Goal: Task Accomplishment & Management: Manage account settings

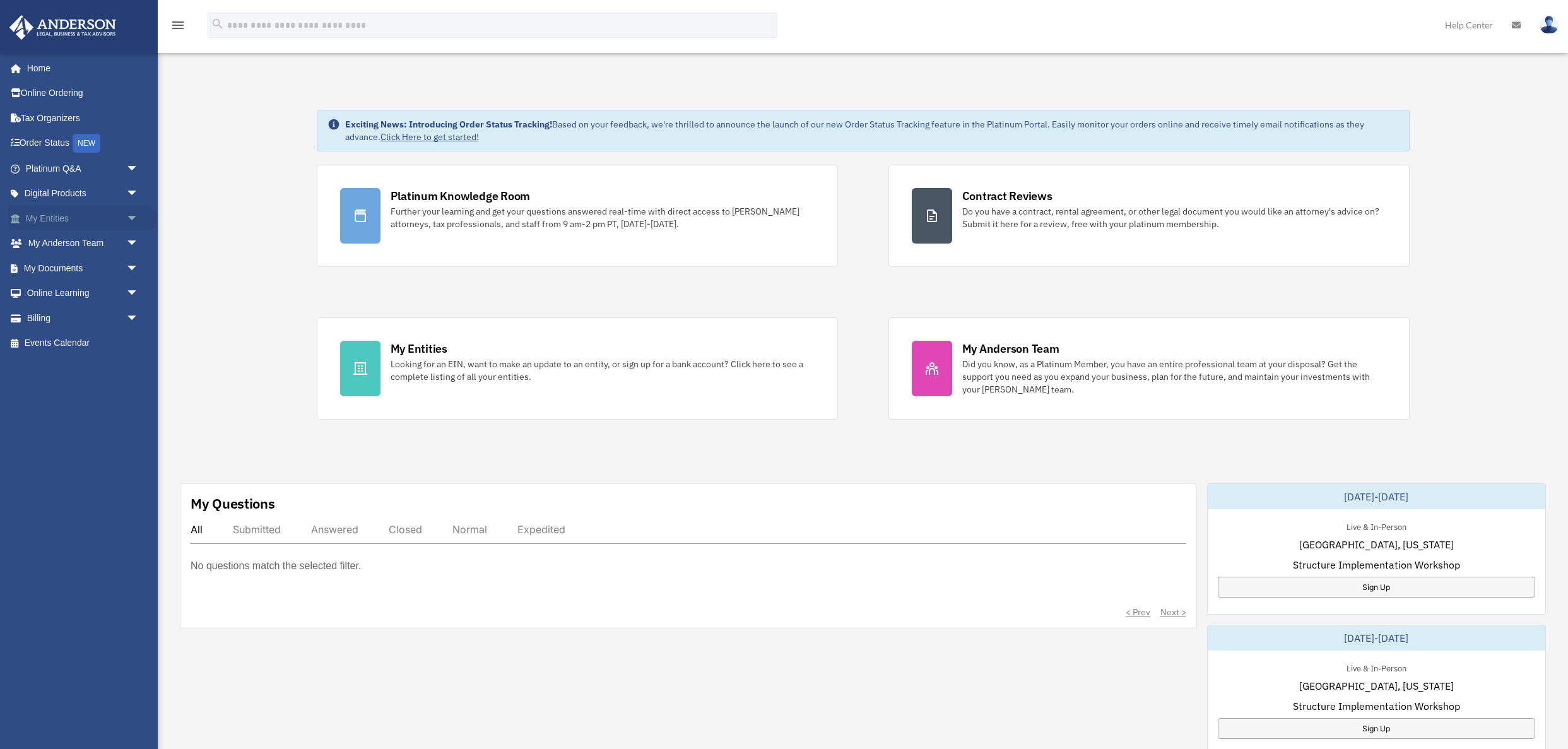
click at [64, 215] on link "My Entities arrow_drop_down" at bounding box center [83, 218] width 149 height 25
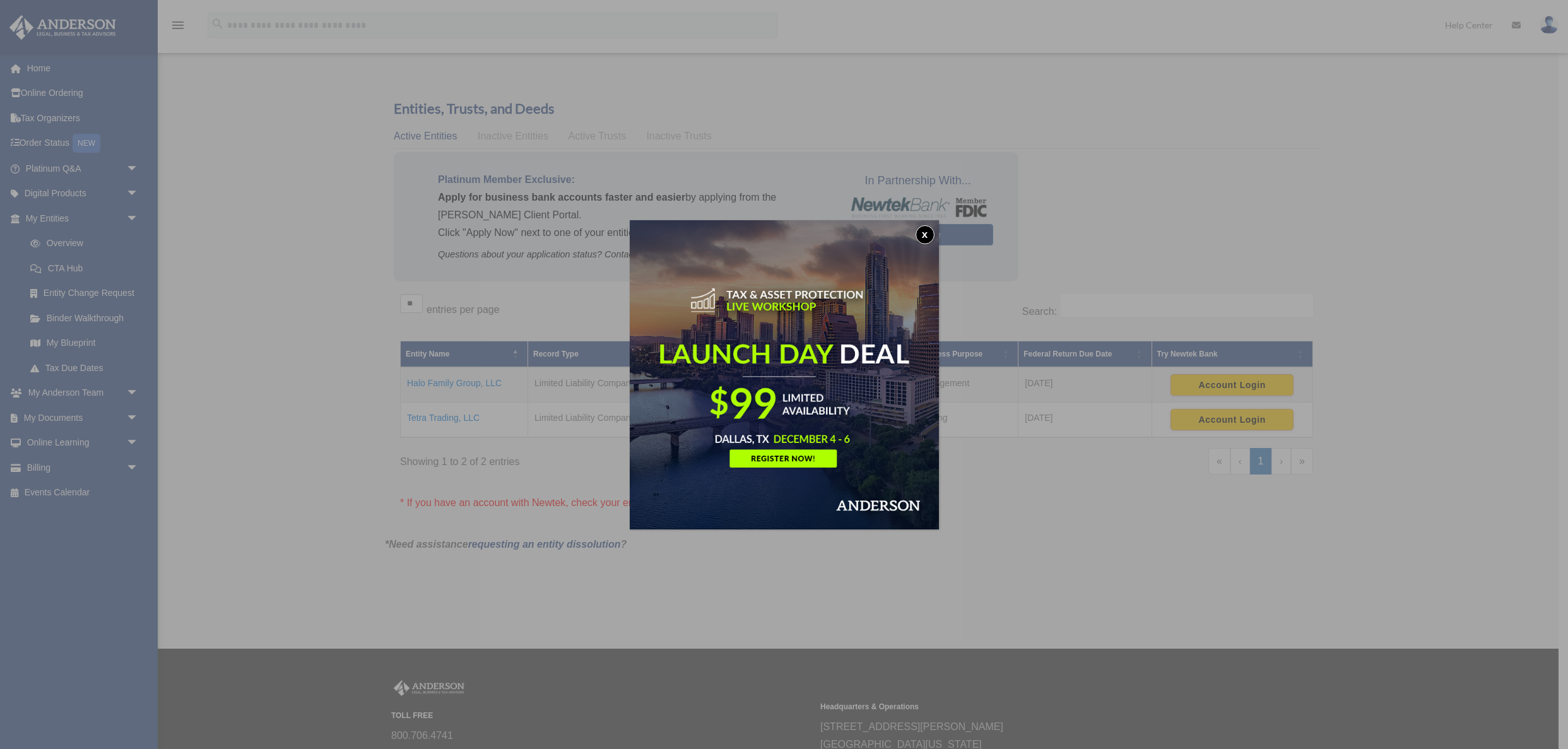
click at [925, 234] on button "x" at bounding box center [925, 234] width 19 height 19
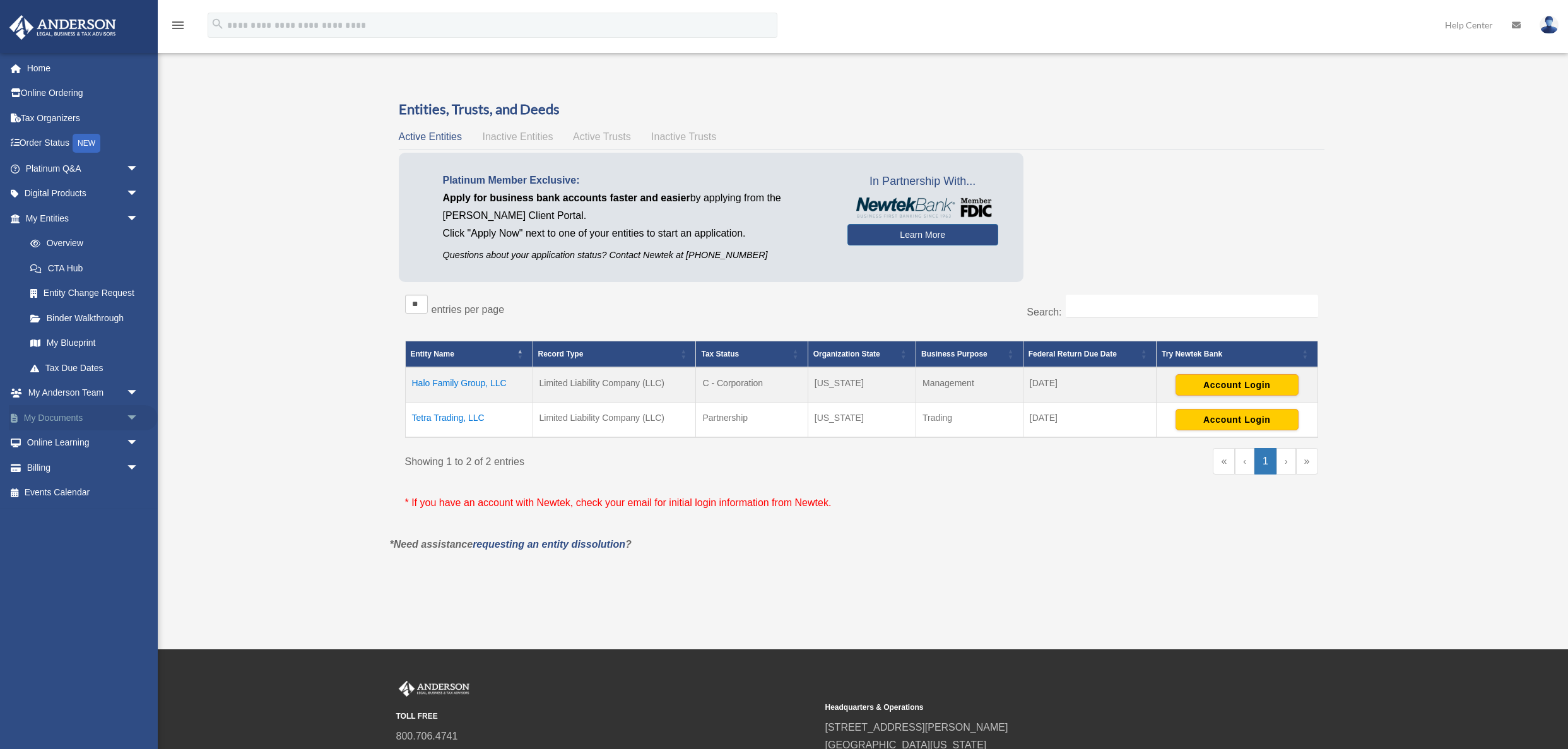
click at [136, 419] on span "arrow_drop_down" at bounding box center [138, 418] width 25 height 26
click at [116, 441] on link "Box" at bounding box center [87, 443] width 140 height 25
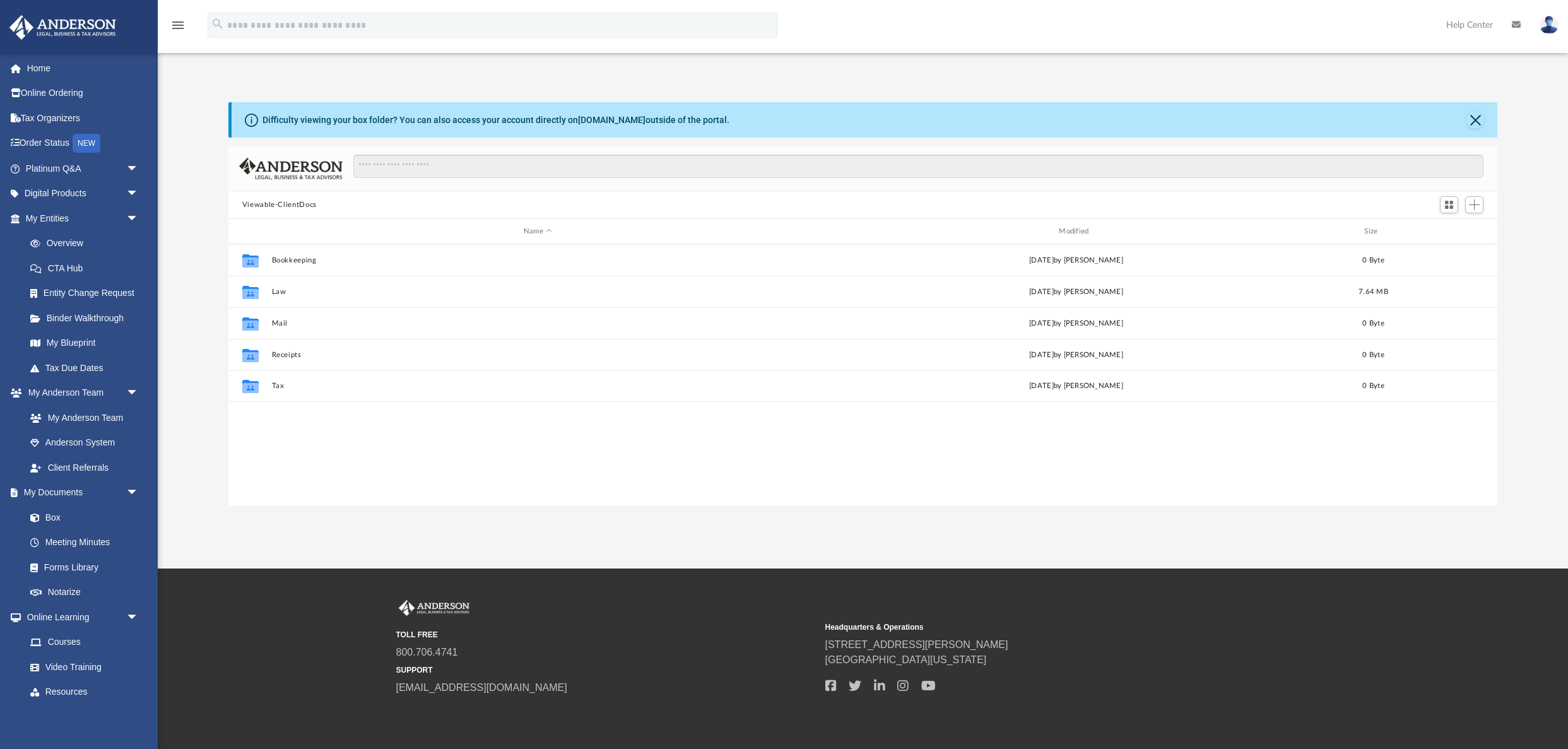
scroll to position [287, 1269]
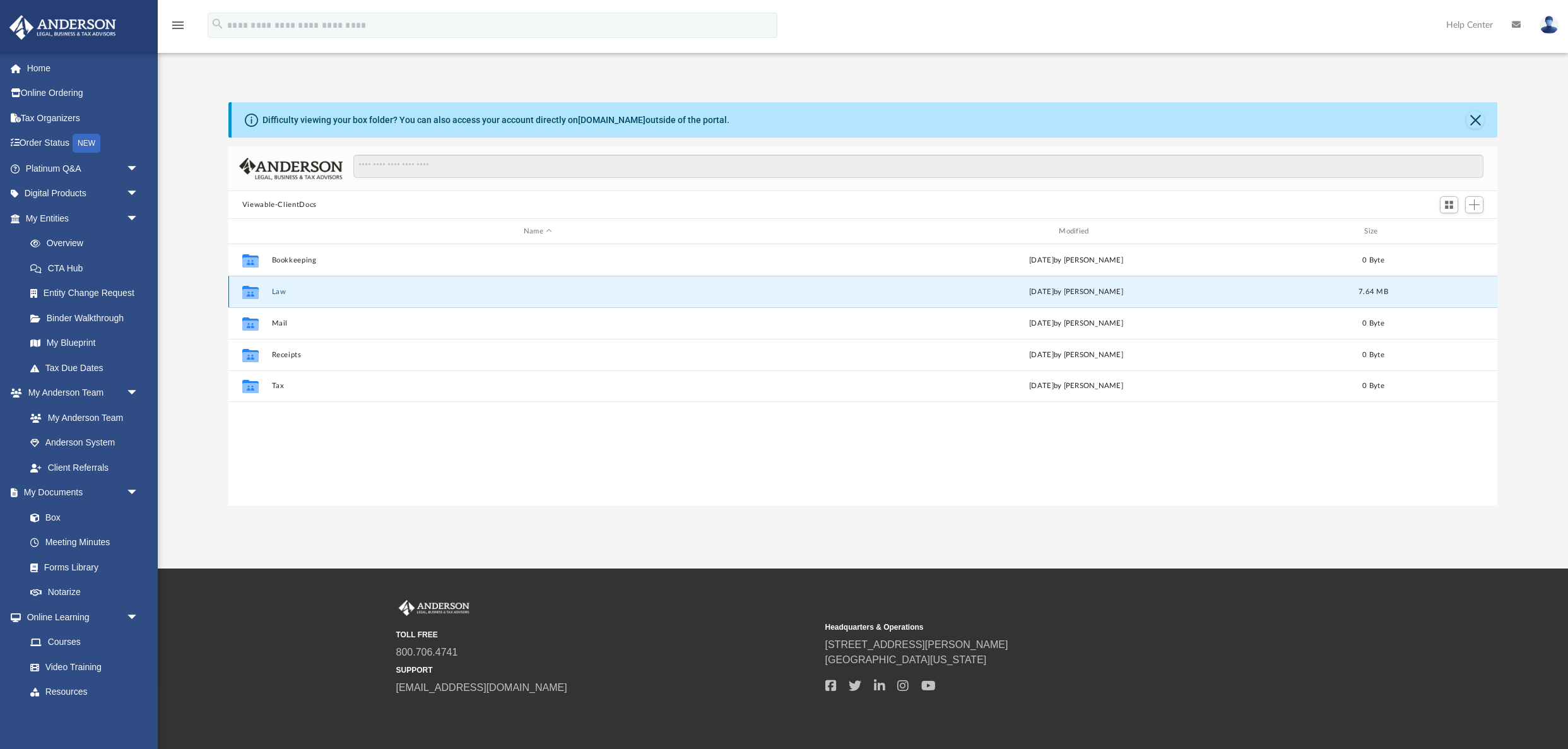
click at [440, 290] on button "Law" at bounding box center [537, 292] width 532 height 8
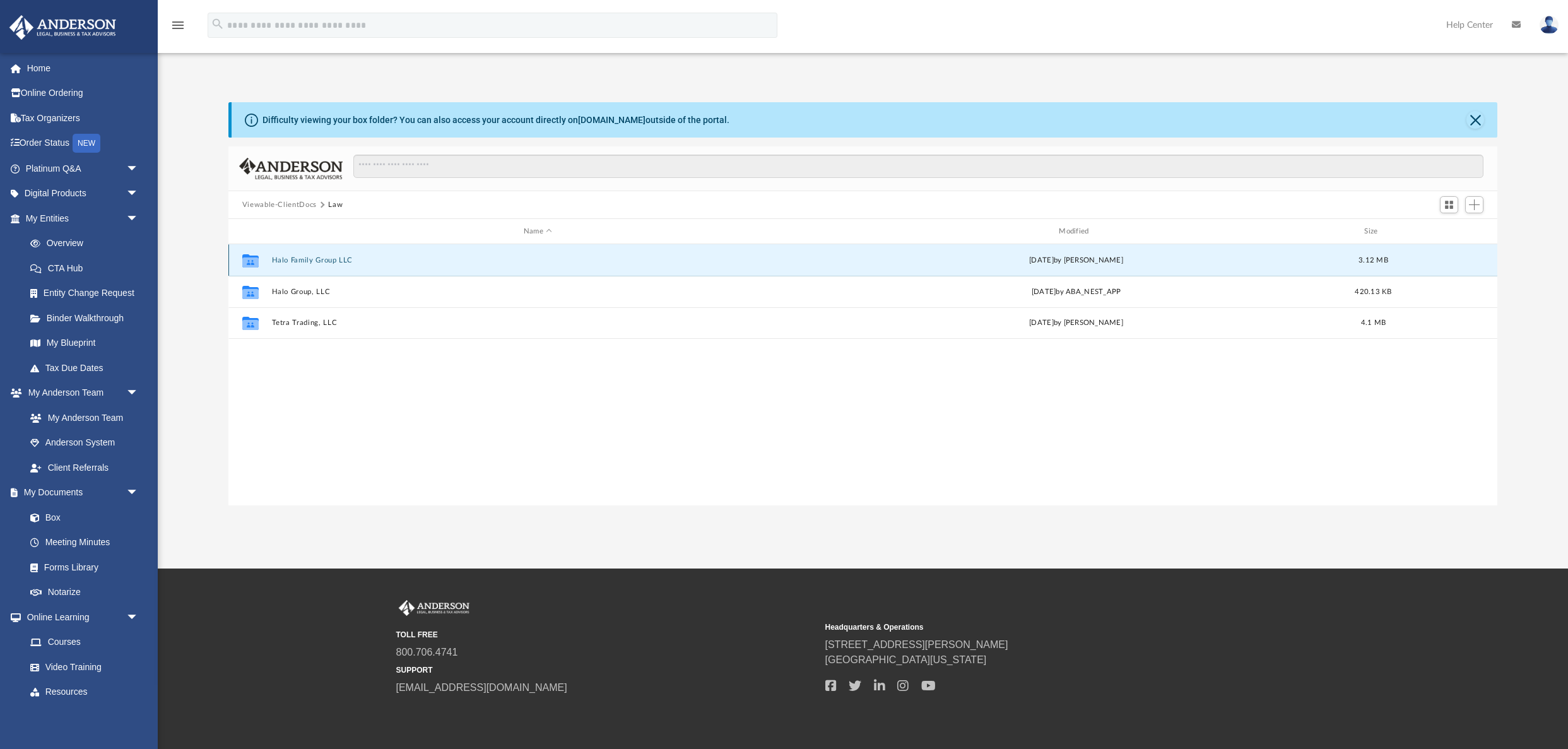
click at [400, 259] on button "Halo Family Group LLC" at bounding box center [537, 260] width 532 height 8
click at [300, 260] on button "Initial Docs" at bounding box center [537, 259] width 532 height 8
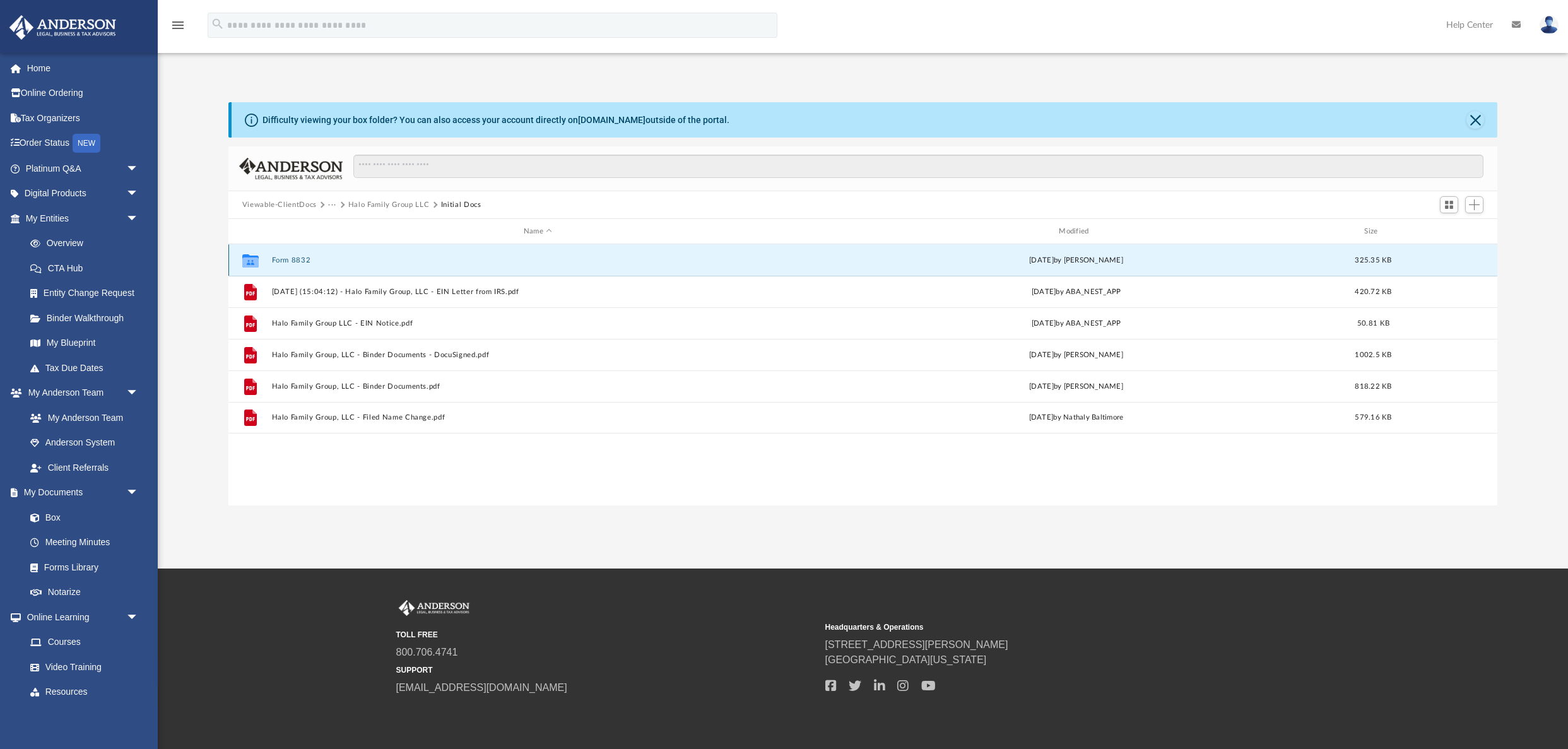
click at [387, 259] on button "Form 8832" at bounding box center [537, 260] width 532 height 8
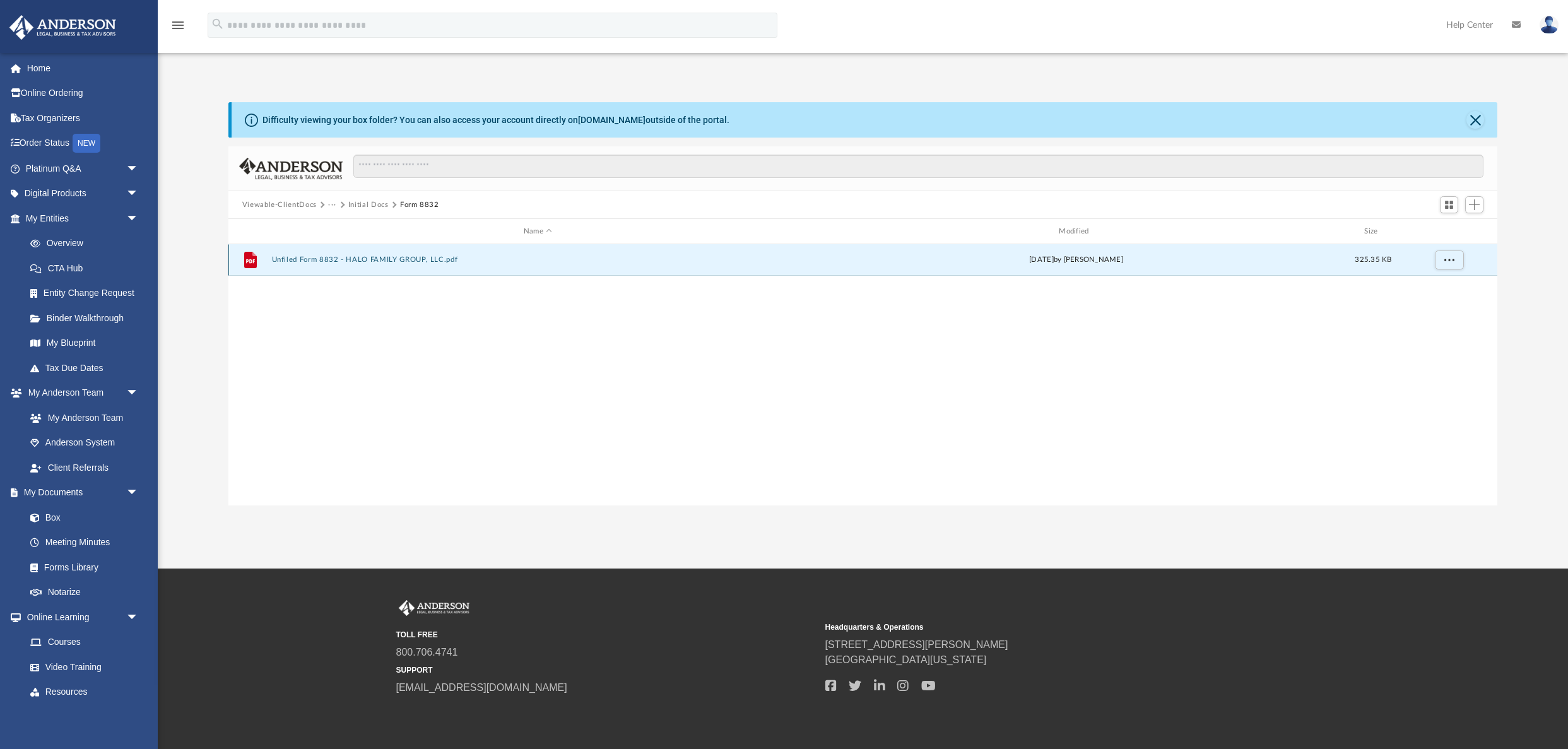
click at [358, 259] on button "Unfiled Form 8832 - HALO FAMILY GROUP, LLC.pdf" at bounding box center [537, 259] width 532 height 8
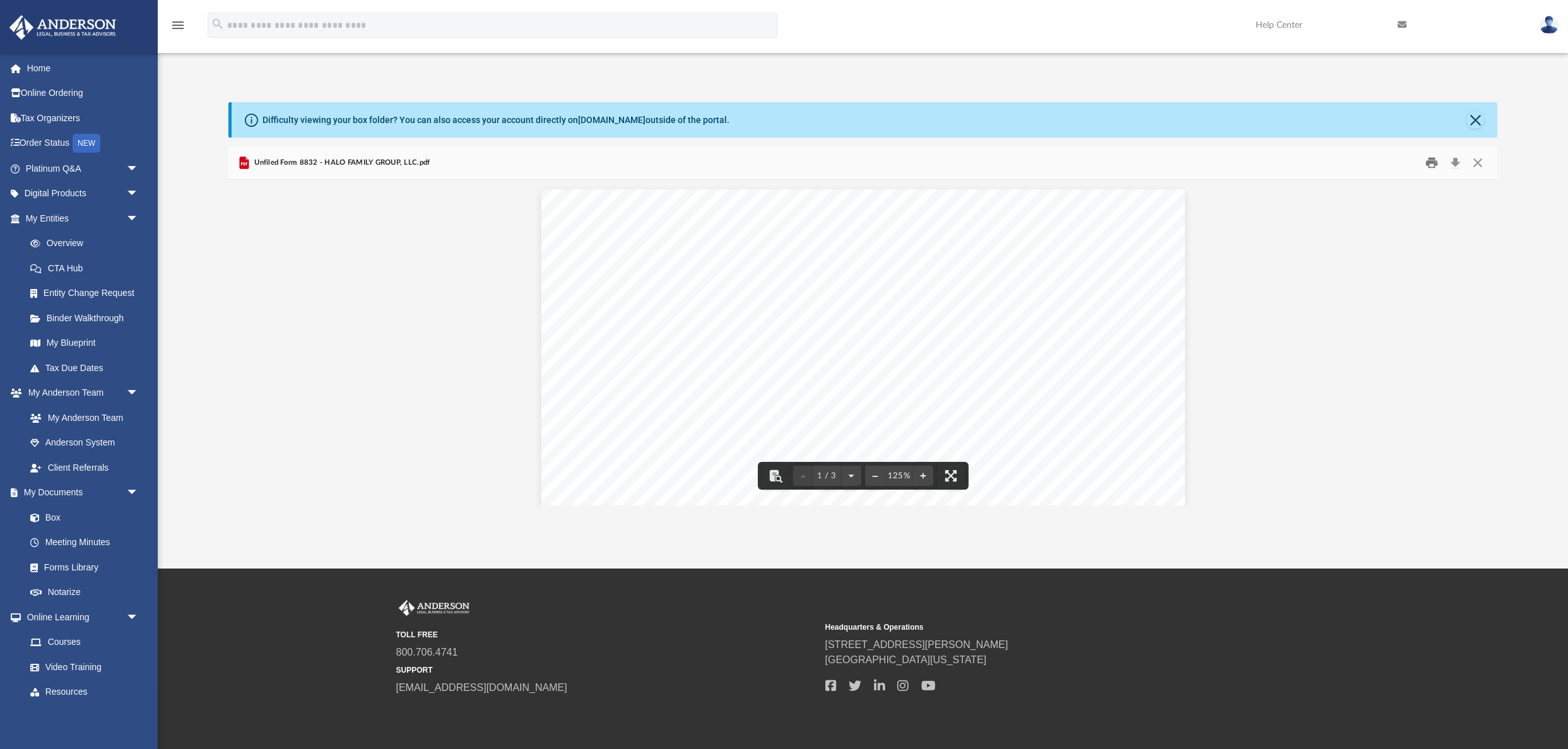
scroll to position [1, 0]
click at [1430, 163] on button "Print" at bounding box center [1432, 162] width 25 height 20
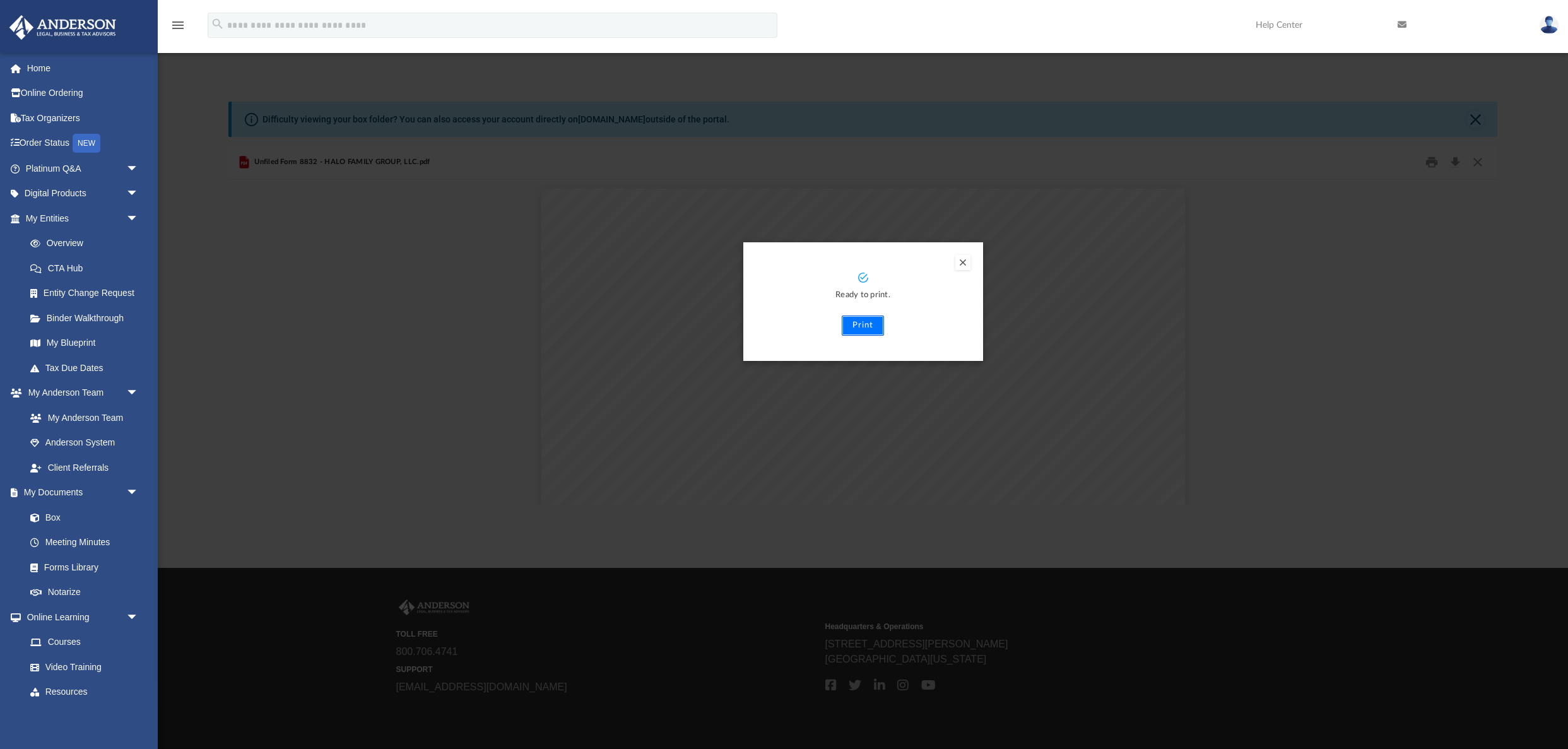
click at [867, 327] on button "Print" at bounding box center [862, 325] width 42 height 20
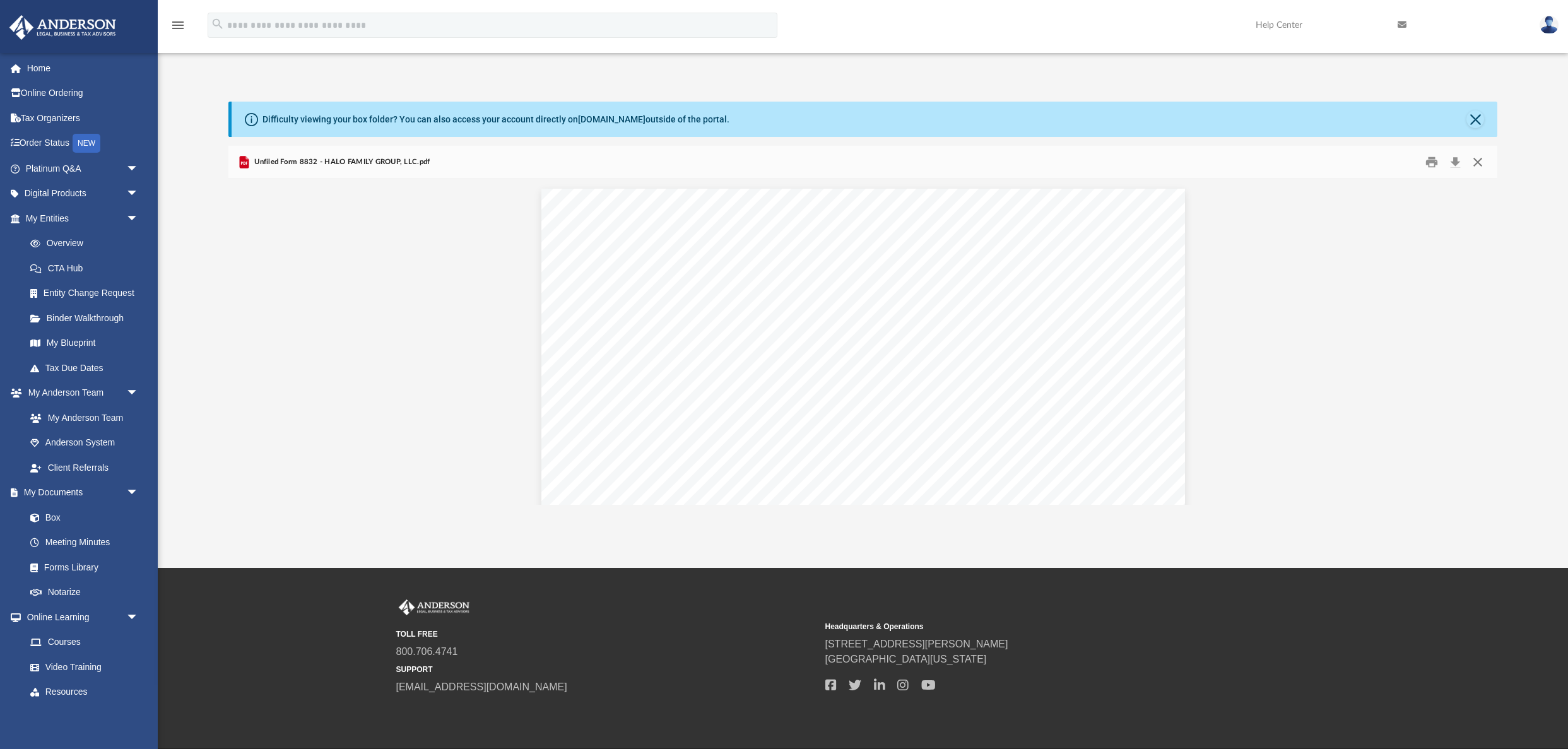
click at [1479, 160] on button "Close" at bounding box center [1478, 162] width 22 height 20
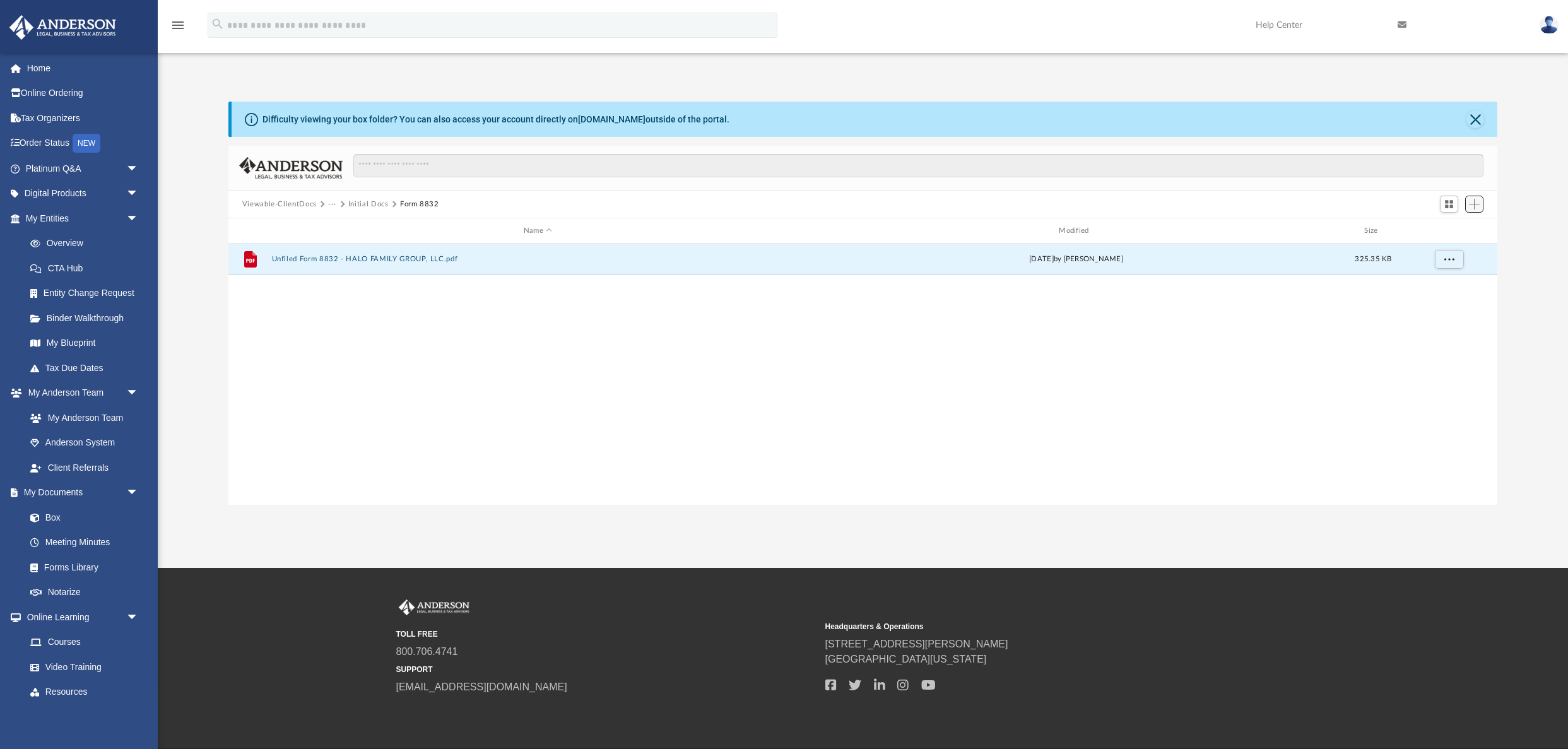
click at [1476, 205] on span "Add" at bounding box center [1474, 204] width 10 height 10
click at [1267, 308] on div "File Unfiled Form 8832 - HALO FAMILY GROUP, LLC.pdf Thu Sep 18 2025 by Holly We…" at bounding box center [863, 374] width 1269 height 262
click at [1472, 115] on button "Close" at bounding box center [1475, 119] width 17 height 17
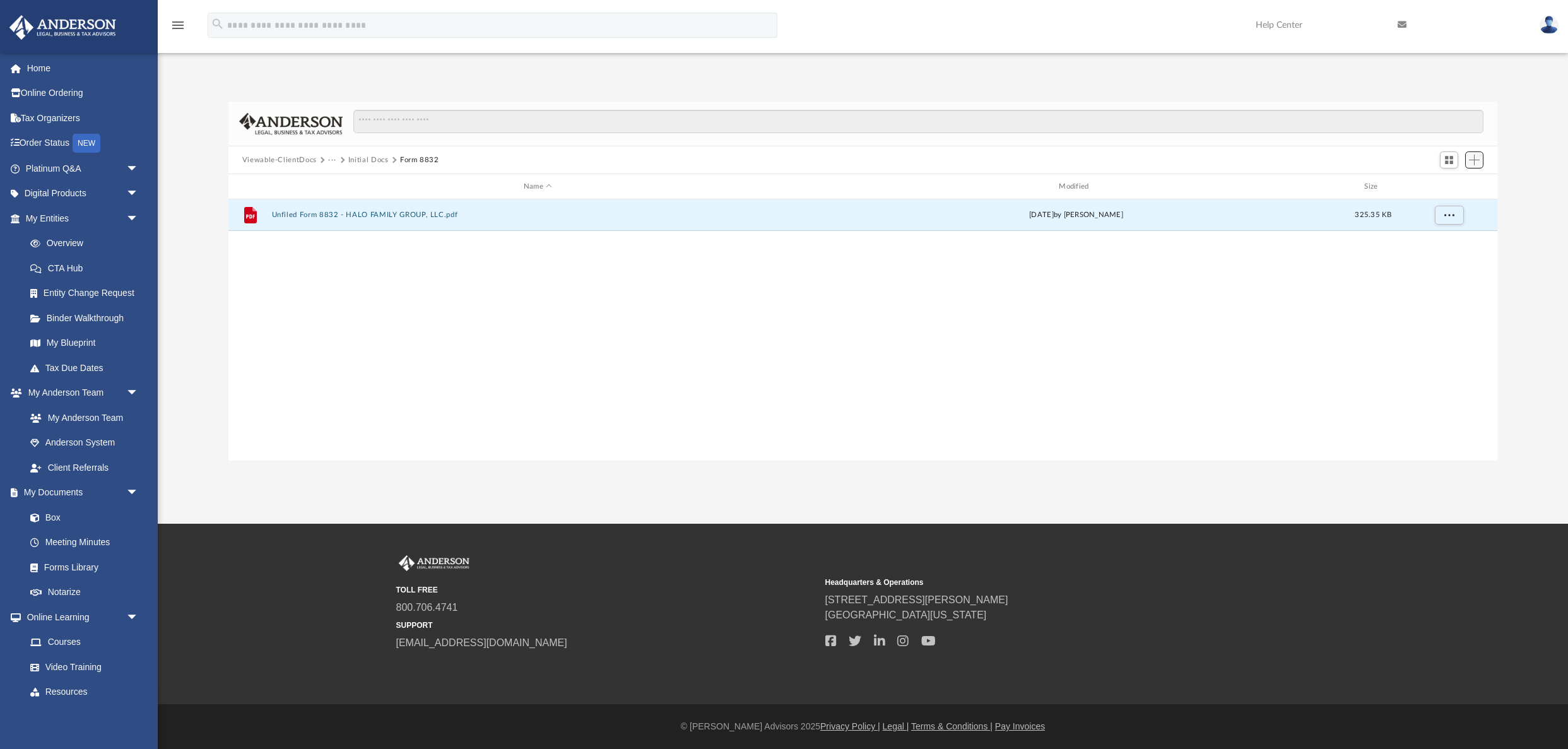
click at [1481, 159] on button "Add" at bounding box center [1474, 160] width 19 height 17
click at [1452, 186] on li "Upload" at bounding box center [1456, 184] width 41 height 13
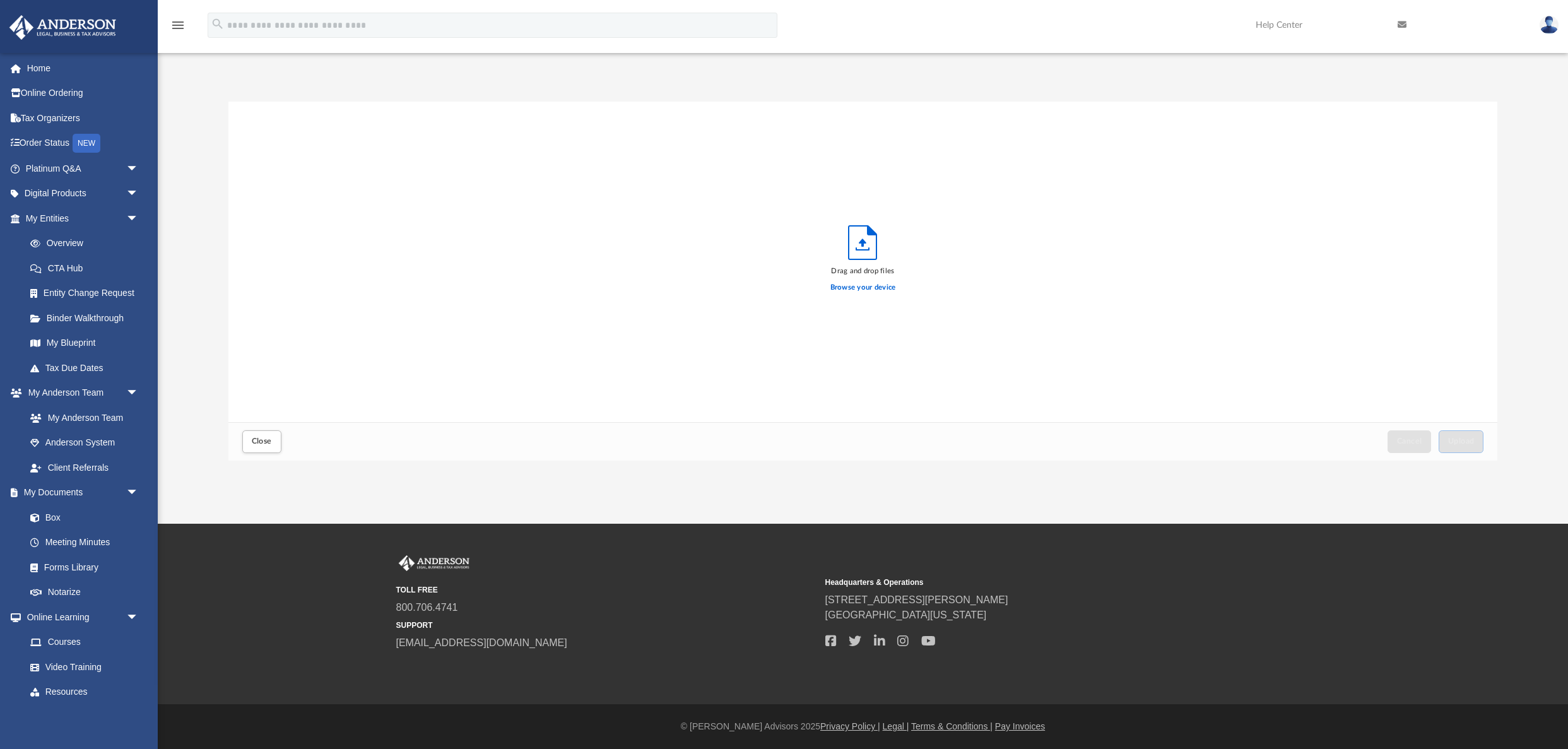
scroll to position [320, 1269]
click at [258, 440] on span "Close" at bounding box center [262, 441] width 20 height 8
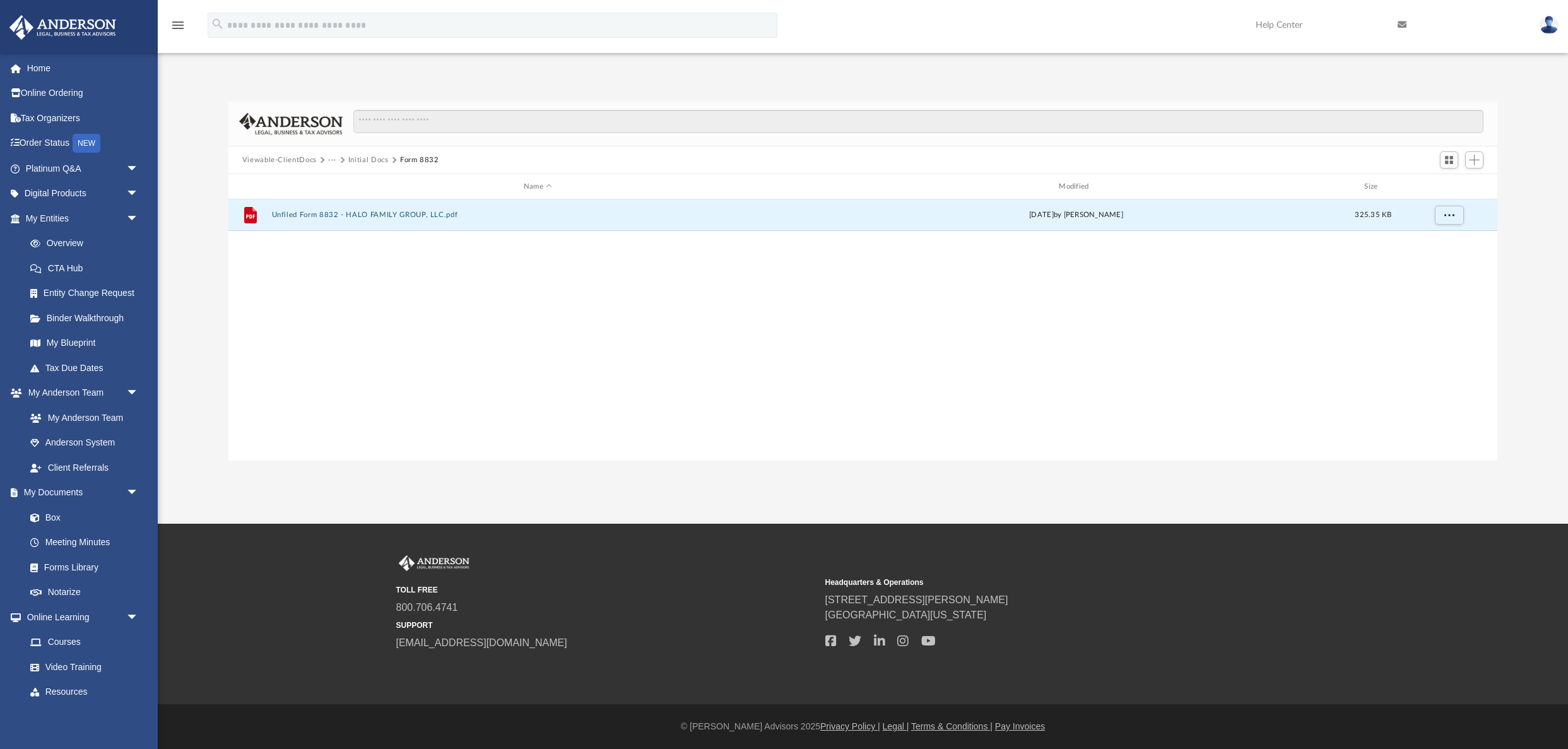
click at [376, 157] on button "Initial Docs" at bounding box center [369, 160] width 41 height 11
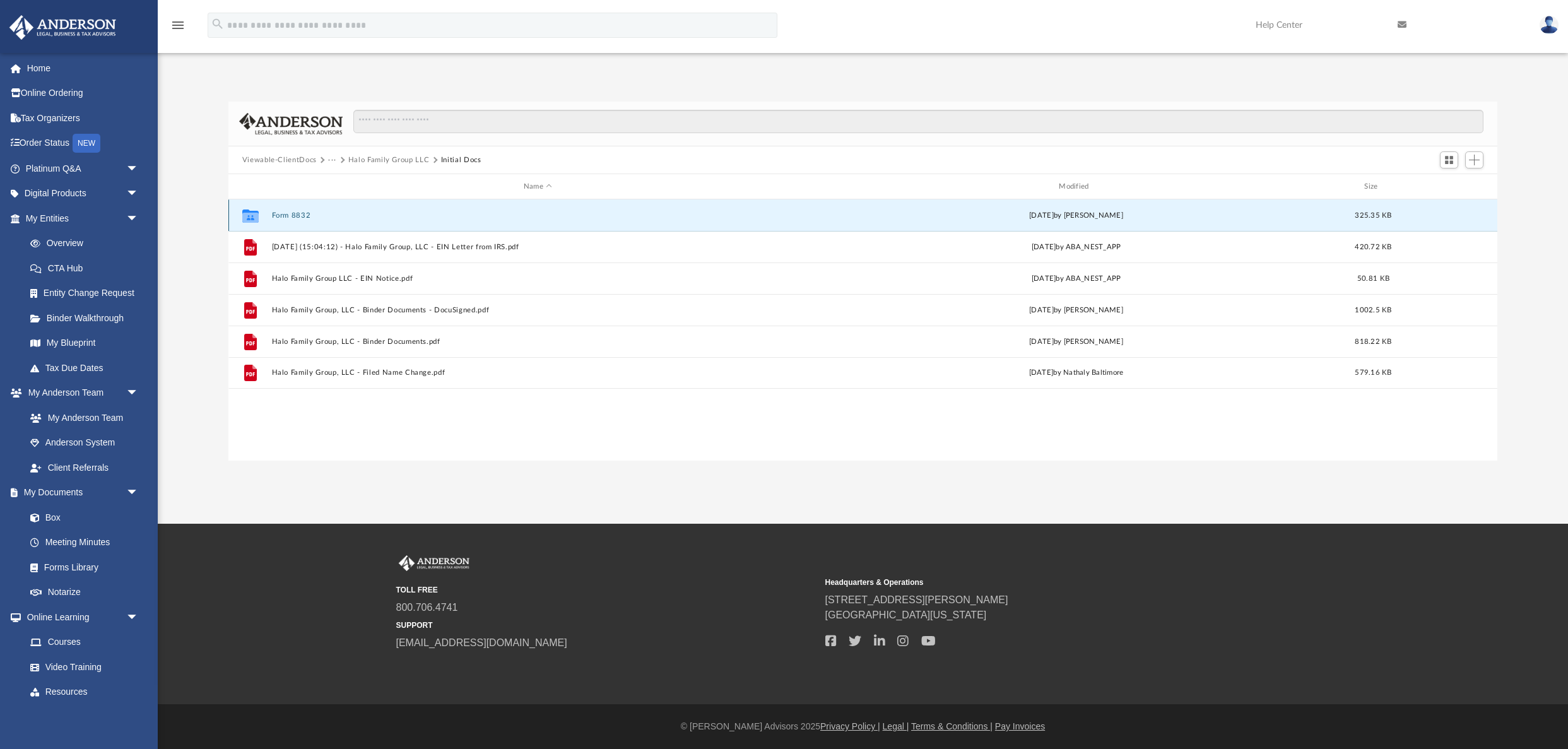
click at [299, 212] on button "Form 8832" at bounding box center [537, 215] width 532 height 8
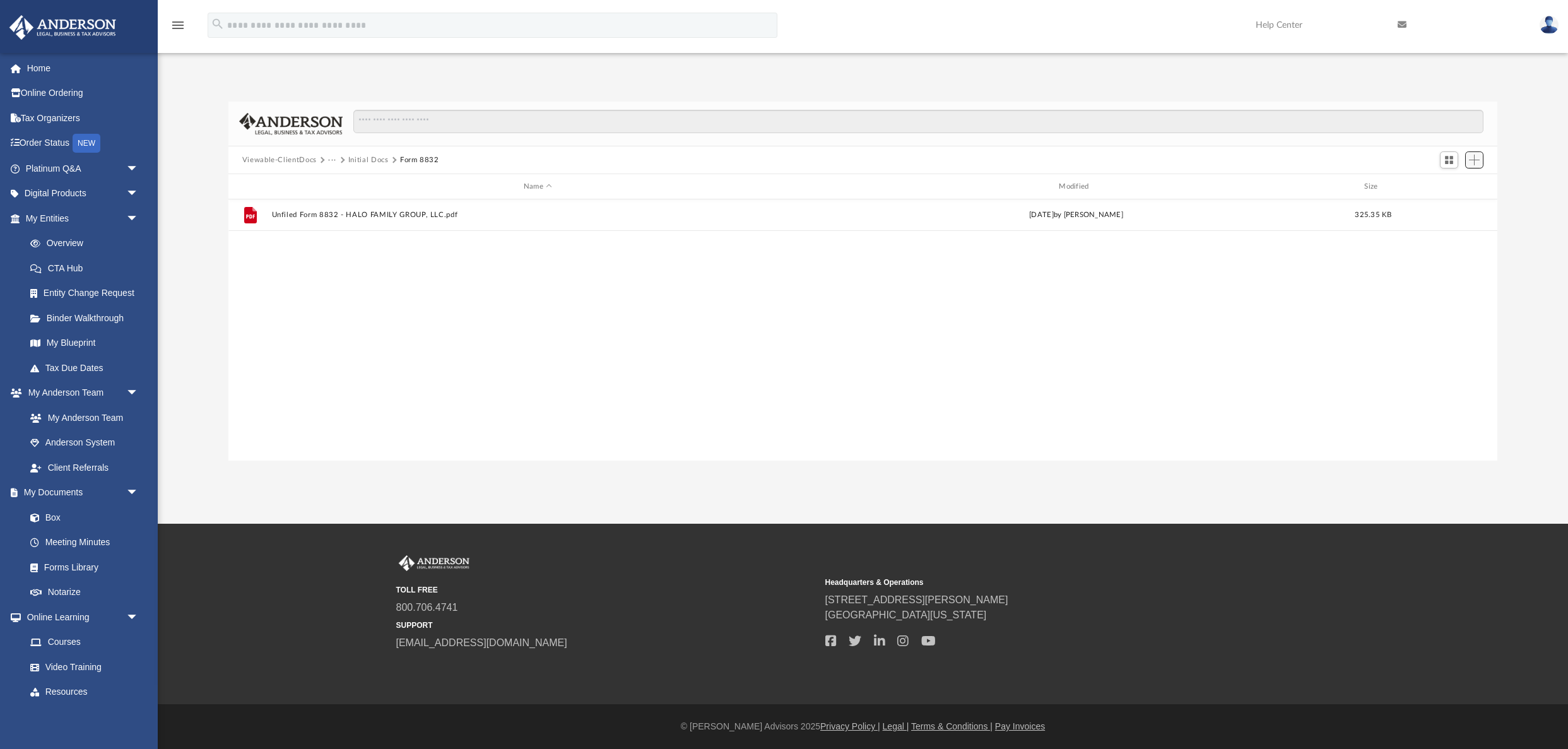
click at [1471, 163] on span "Add" at bounding box center [1474, 159] width 10 height 10
click at [1454, 185] on li "Upload" at bounding box center [1456, 184] width 41 height 13
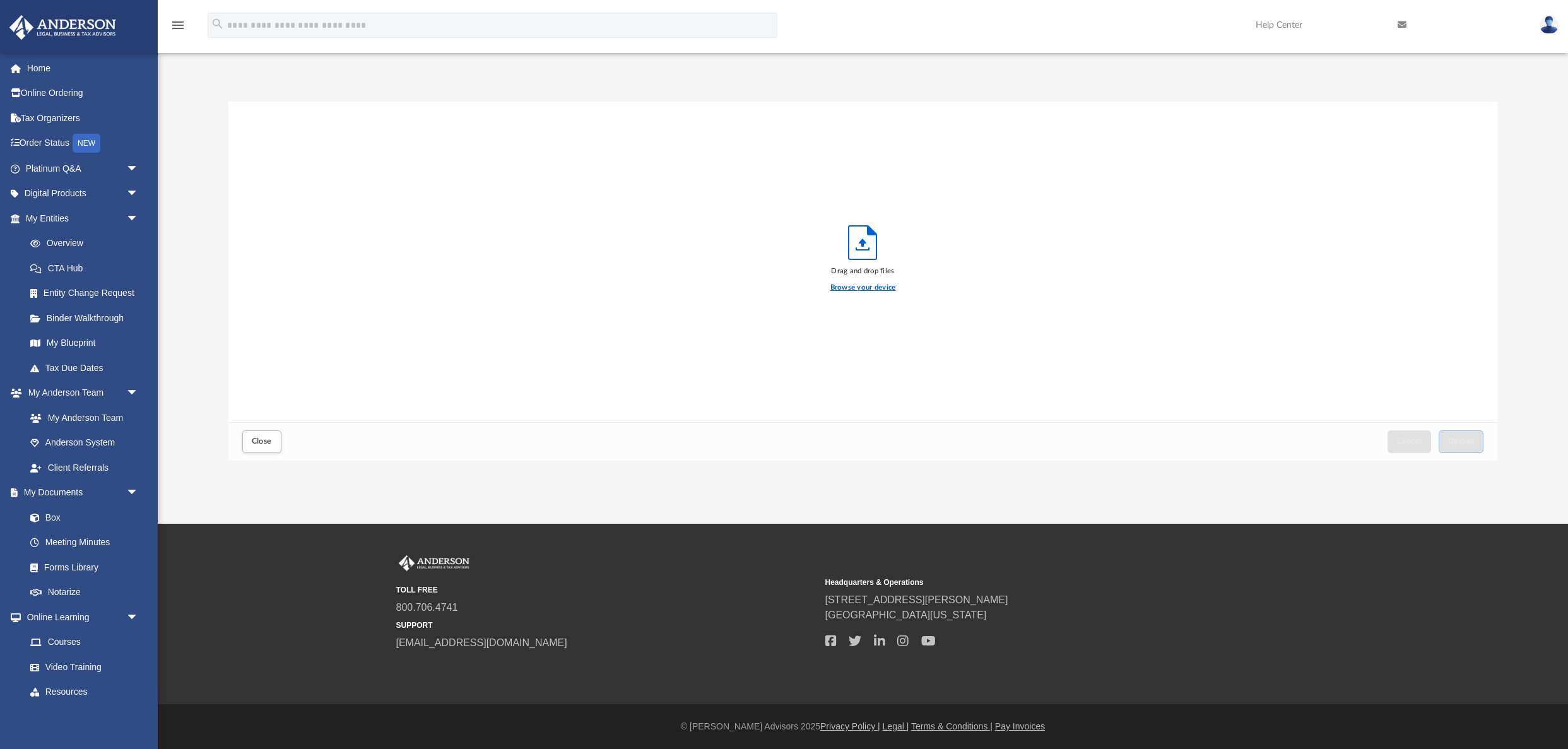
click at [883, 287] on label "Browse your device" at bounding box center [863, 287] width 66 height 11
click at [0, 0] on input "Browse your device" at bounding box center [0, 0] width 0 height 0
click at [264, 443] on span "Close" at bounding box center [262, 441] width 20 height 8
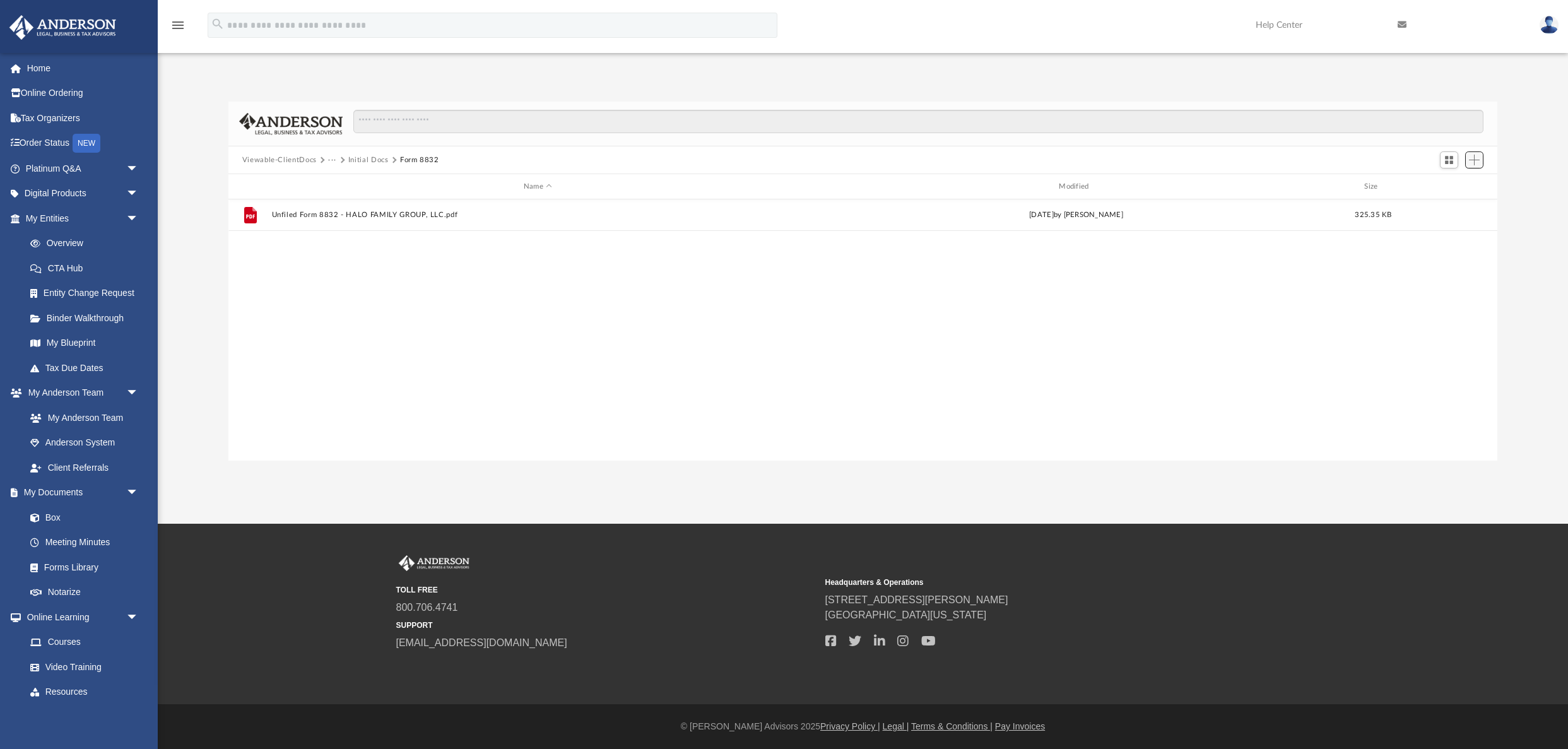
click at [1475, 157] on span "Add" at bounding box center [1474, 159] width 10 height 10
click at [1448, 183] on li "Upload" at bounding box center [1456, 184] width 41 height 13
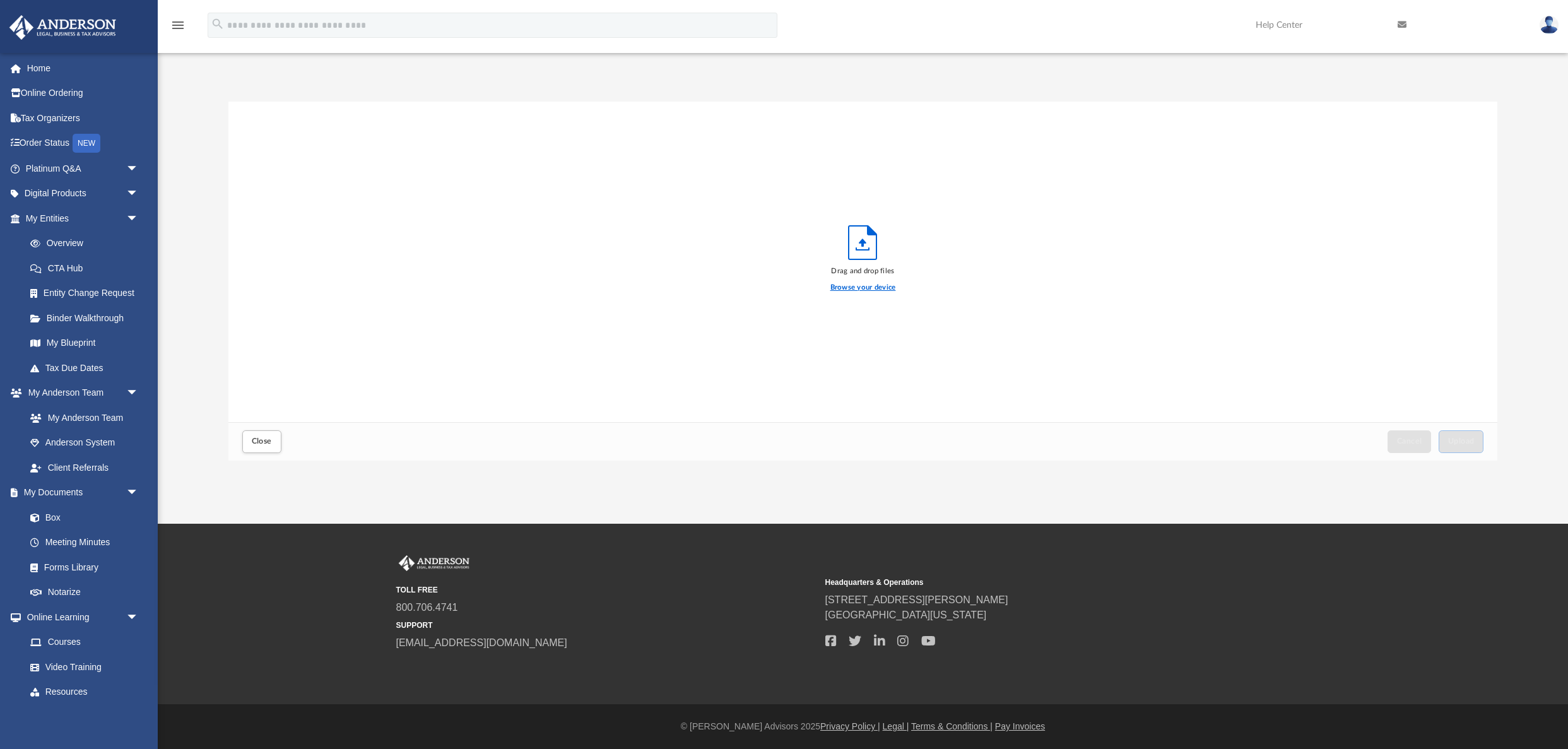
click at [874, 287] on label "Browse your device" at bounding box center [863, 287] width 66 height 11
click at [0, 0] on input "Browse your device" at bounding box center [0, 0] width 0 height 0
click at [1462, 438] on span "Upload" at bounding box center [1461, 441] width 27 height 8
click at [50, 68] on link "Home" at bounding box center [83, 68] width 149 height 25
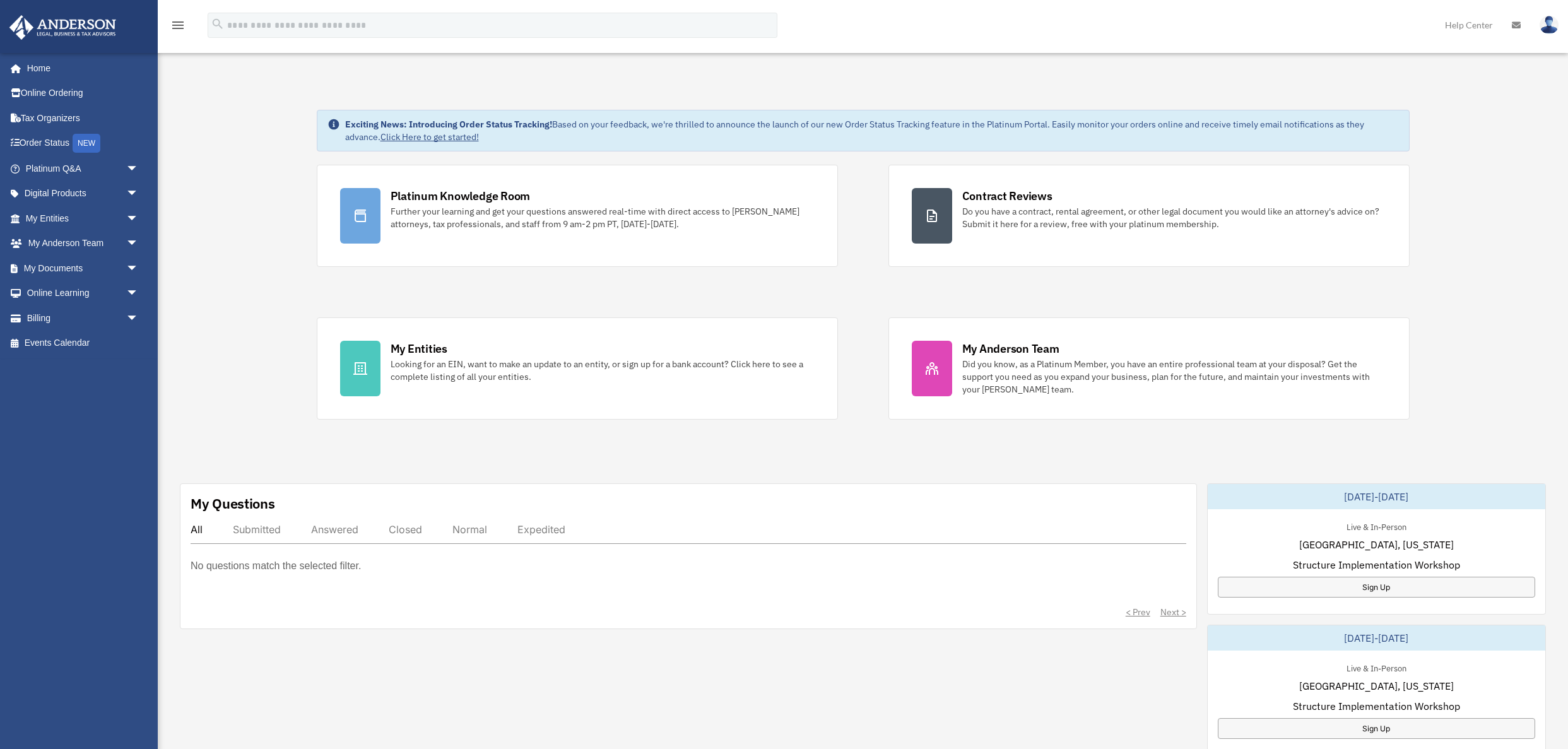
click at [199, 294] on div "Exciting News: Introducing Order Status Tracking! Based on your feedback, we're…" at bounding box center [862, 645] width 1429 height 1134
click at [97, 246] on link "My Anderson Team arrow_drop_down" at bounding box center [83, 243] width 149 height 25
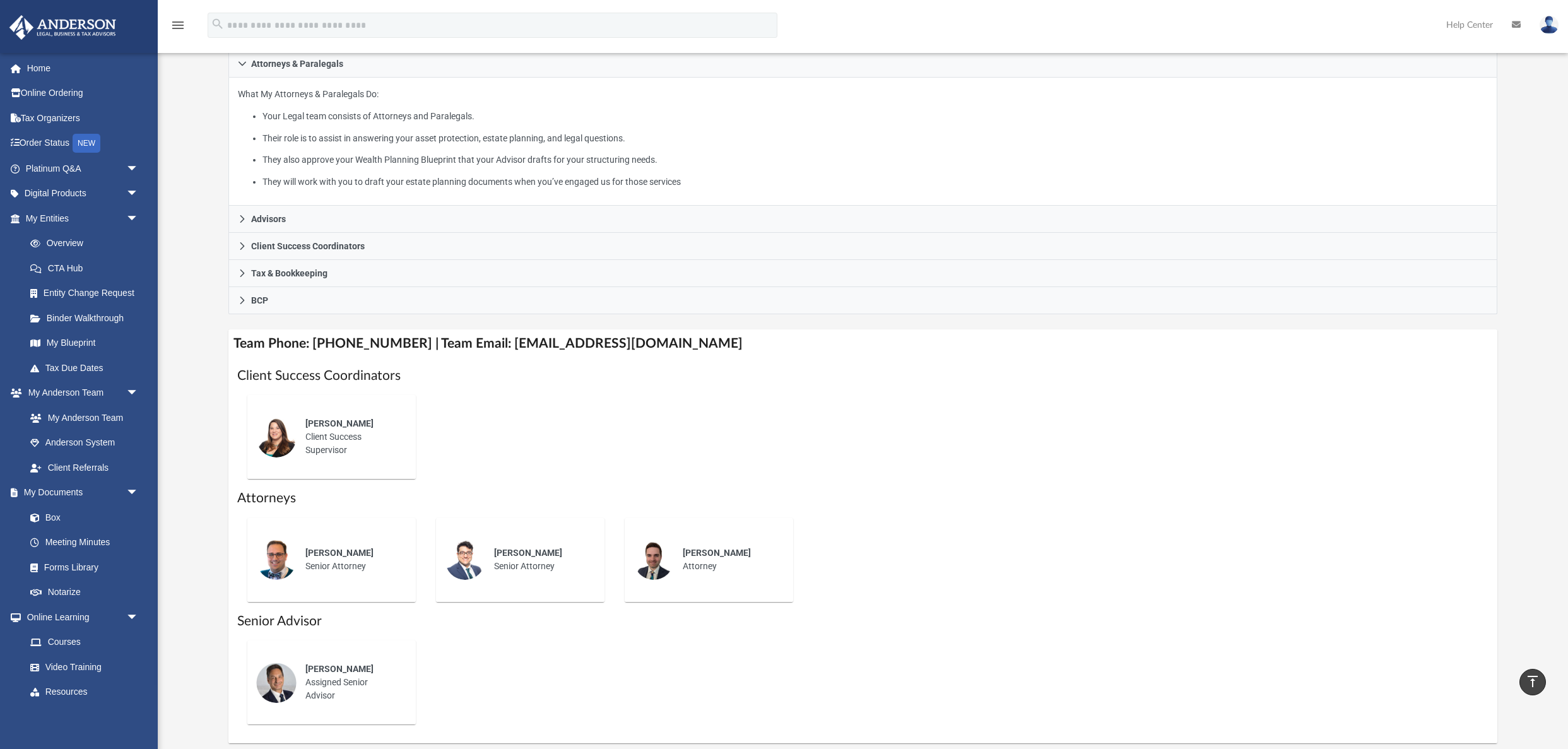
scroll to position [271, 0]
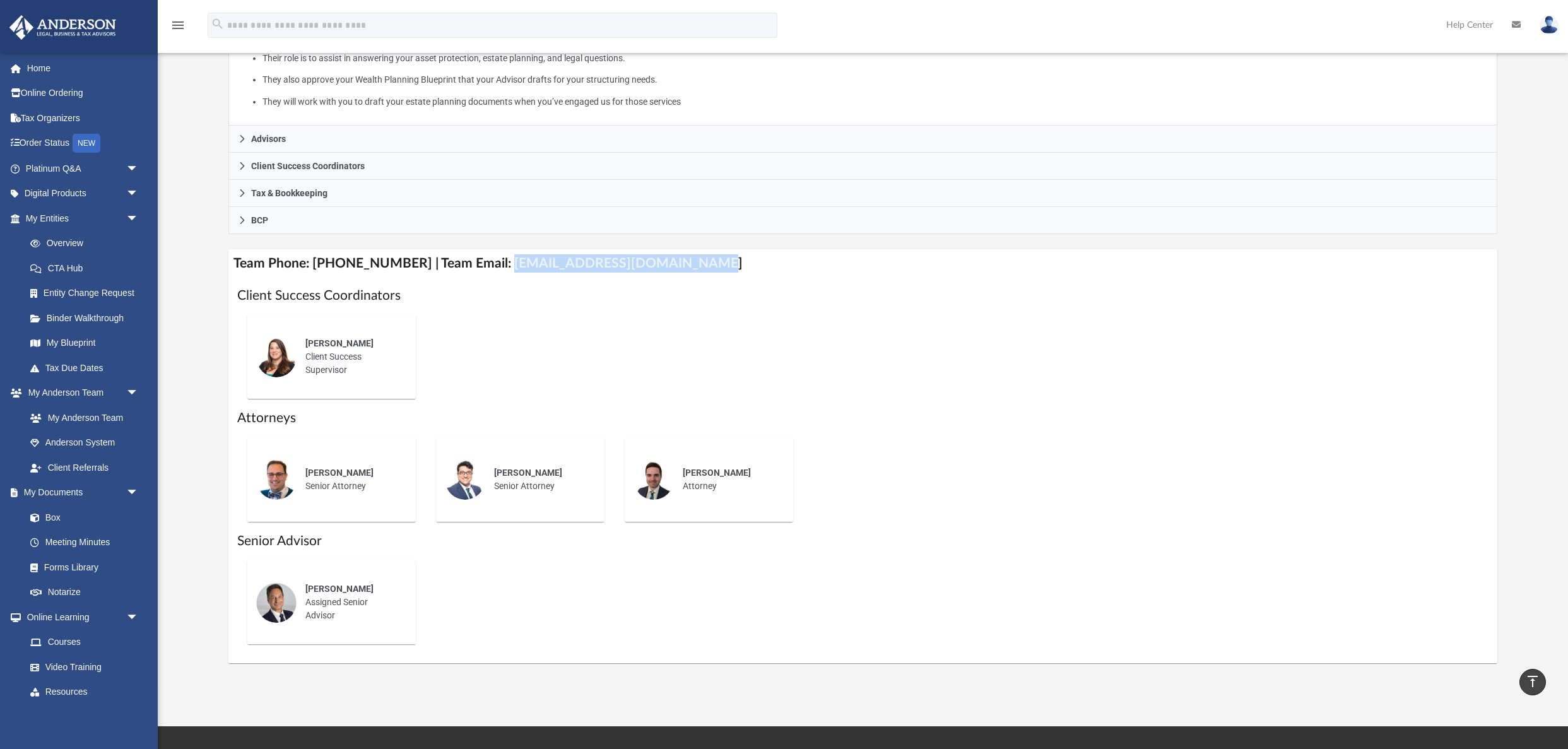
drag, startPoint x: 490, startPoint y: 261, endPoint x: 669, endPoint y: 262, distance: 179.0
click at [676, 262] on h4 "Team Phone: [PHONE_NUMBER] | Team Email: [EMAIL_ADDRESS][DOMAIN_NAME]" at bounding box center [863, 263] width 1269 height 29
copy h4 "[EMAIL_ADDRESS][DOMAIN_NAME]"
